Goal: Find specific page/section: Find specific page/section

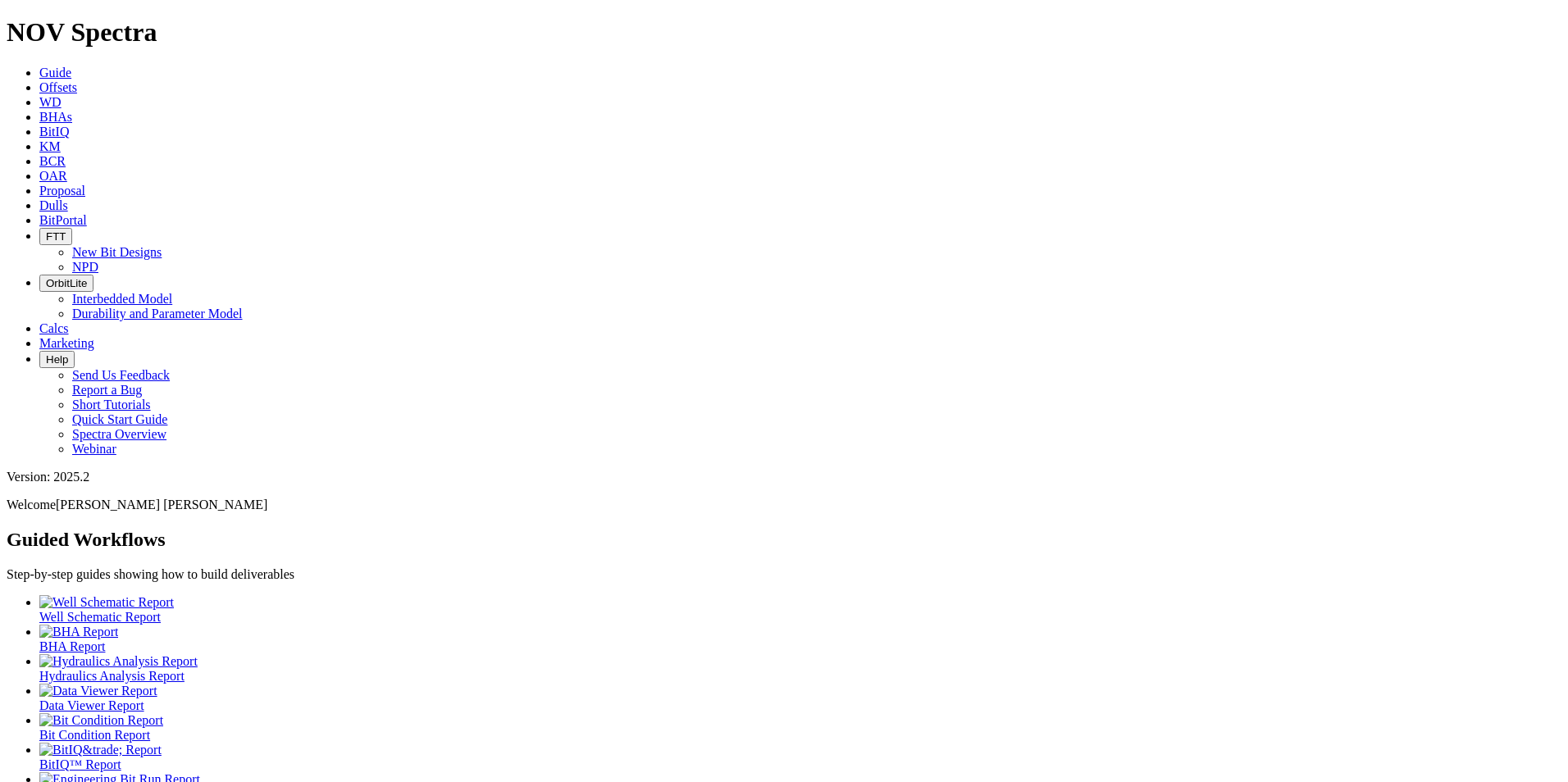
click at [68, 198] on span "Dulls" at bounding box center [53, 205] width 29 height 14
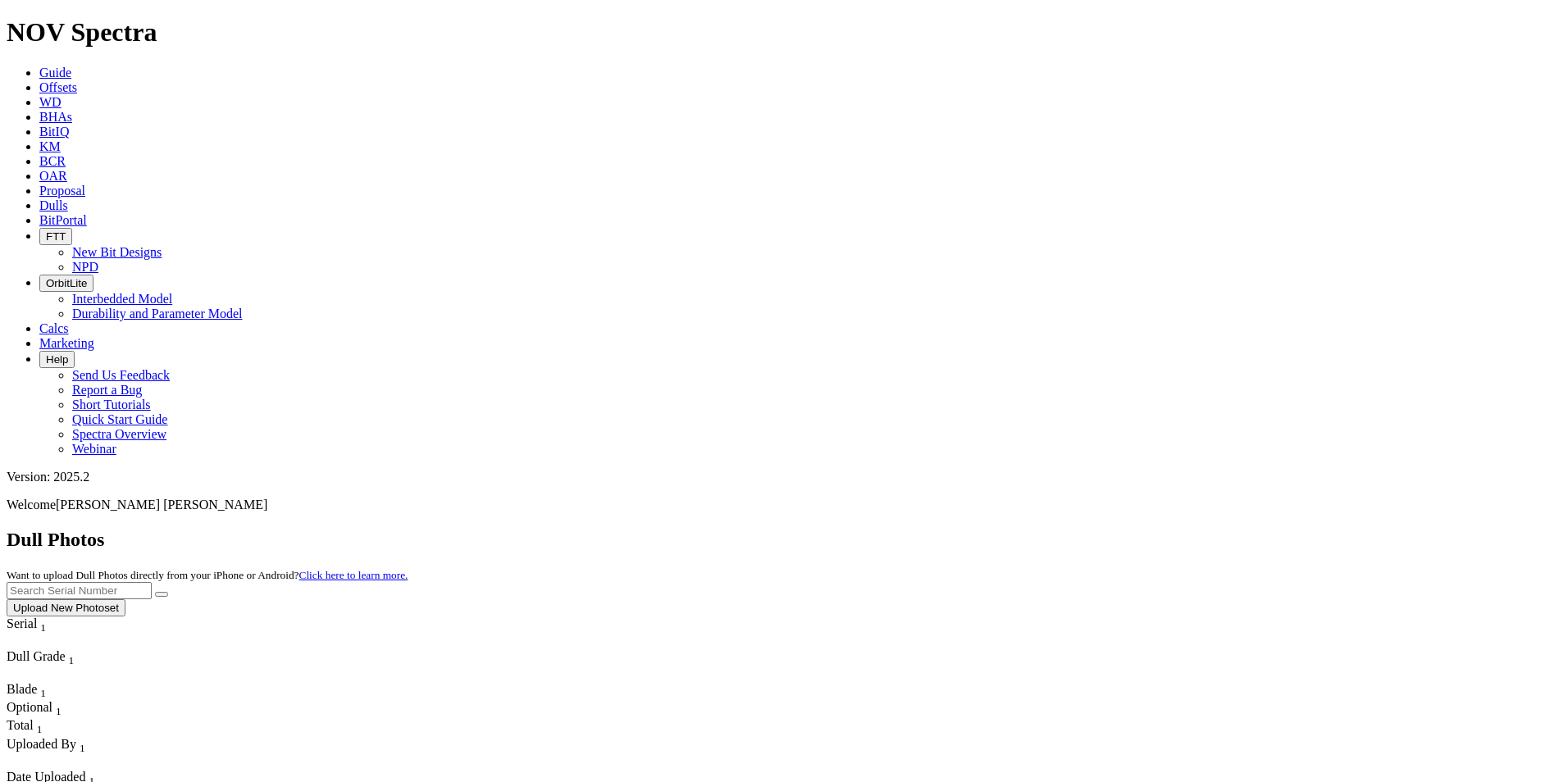
click at [152, 583] on input "text" at bounding box center [79, 591] width 145 height 17
paste input "A318391"
type input "A318391"
click at [168, 592] on button "submit" at bounding box center [162, 594] width 13 height 5
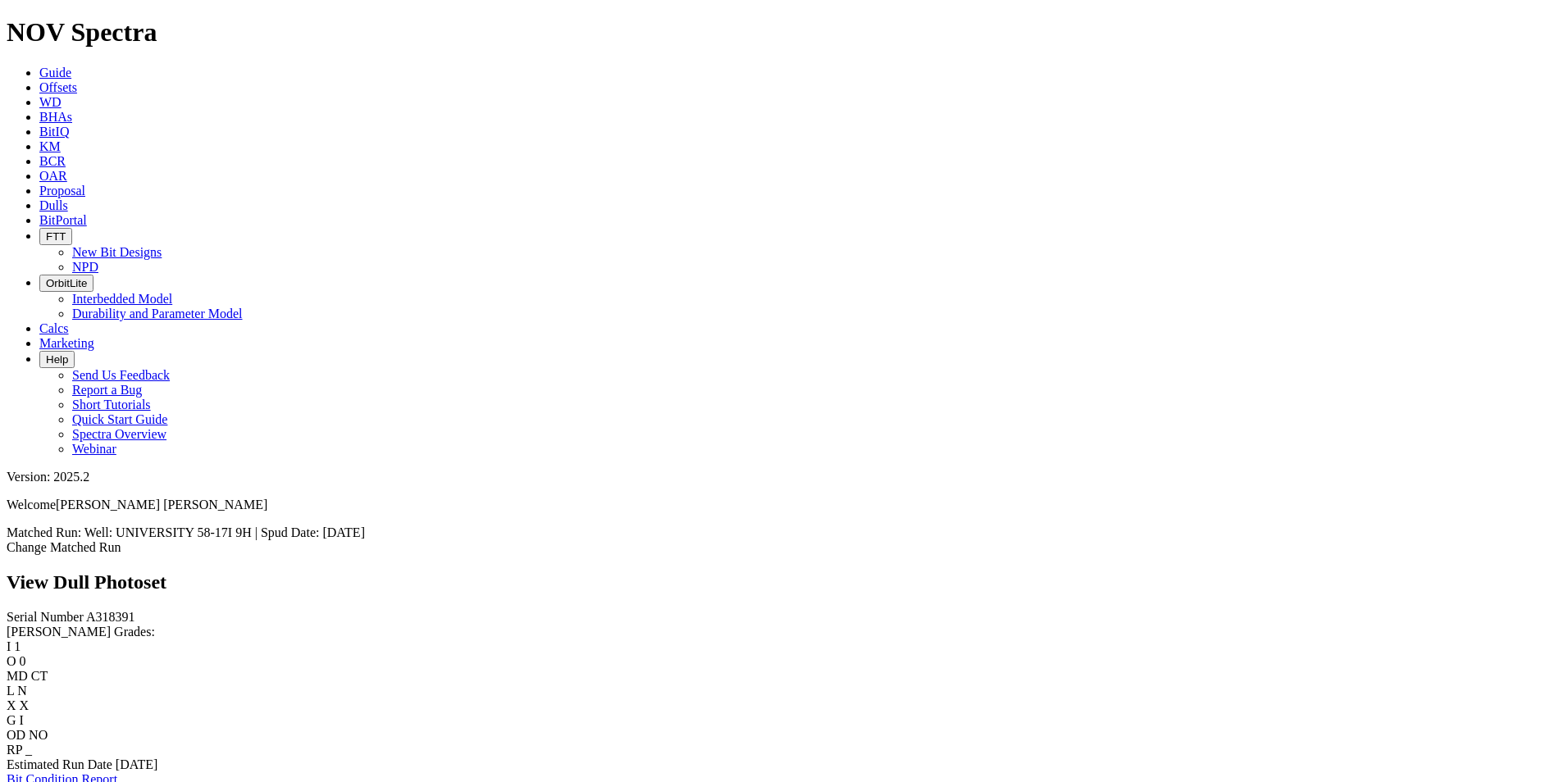
scroll to position [1312, 0]
